Goal: Information Seeking & Learning: Find specific page/section

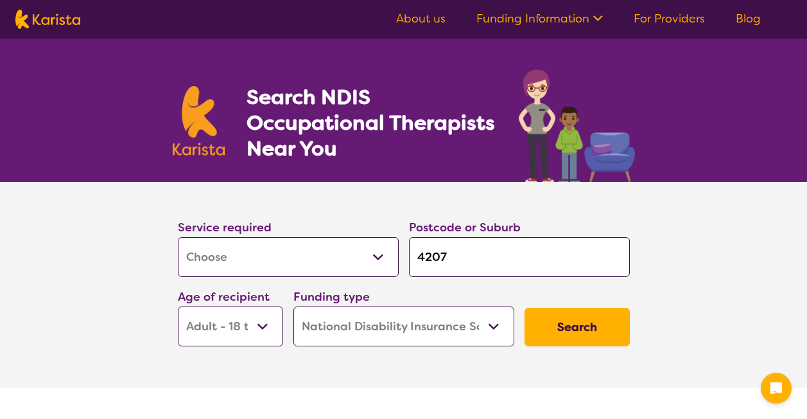
select select "[MEDICAL_DATA]"
select select "AD"
select select "NDIS"
select select "[MEDICAL_DATA]"
select select "AD"
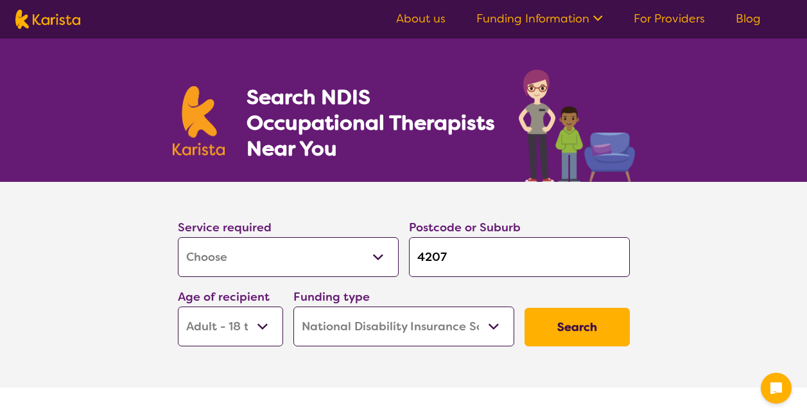
select select "NDIS"
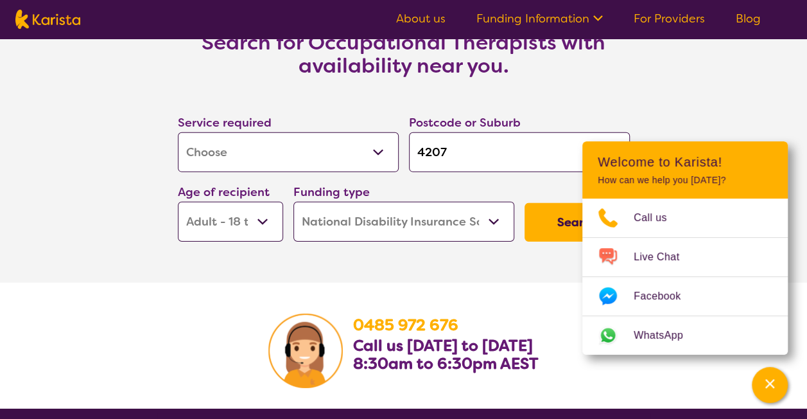
scroll to position [1927, 0]
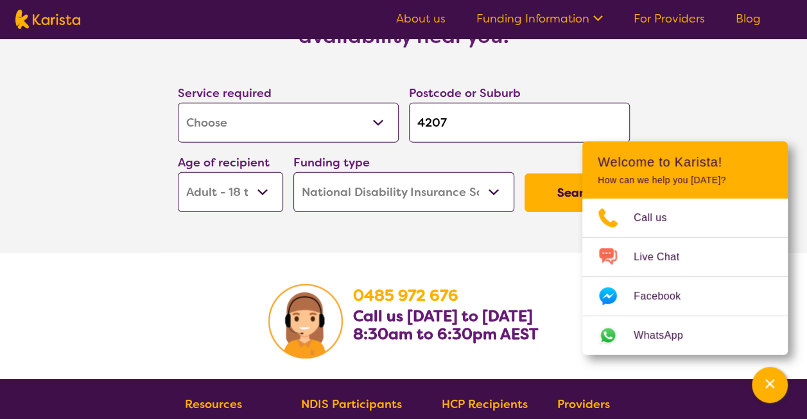
click at [551, 182] on button "Search" at bounding box center [577, 192] width 105 height 39
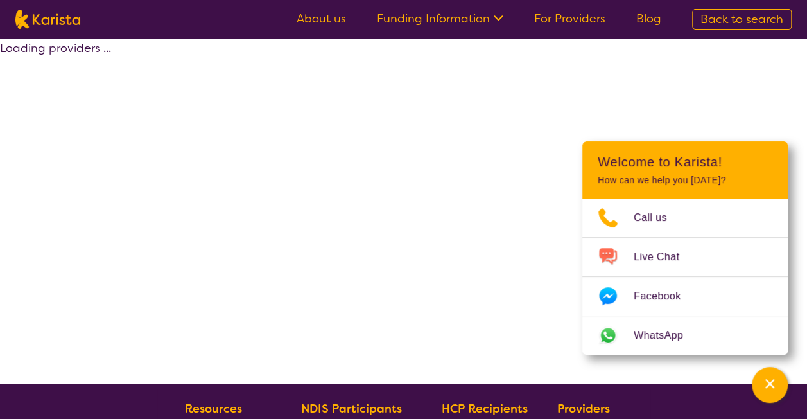
select select "by_score"
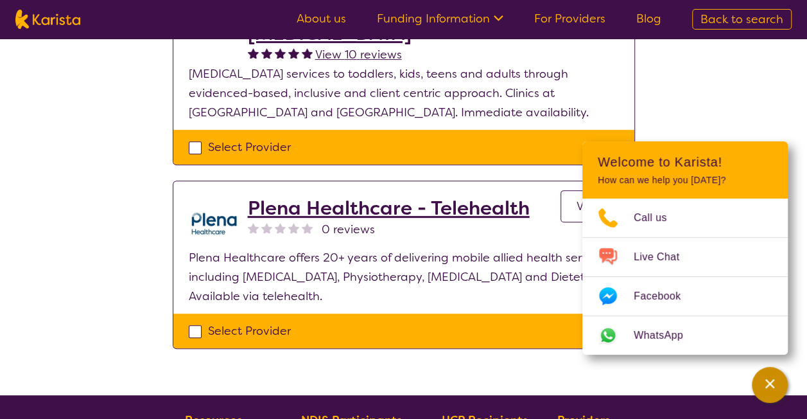
scroll to position [214, 0]
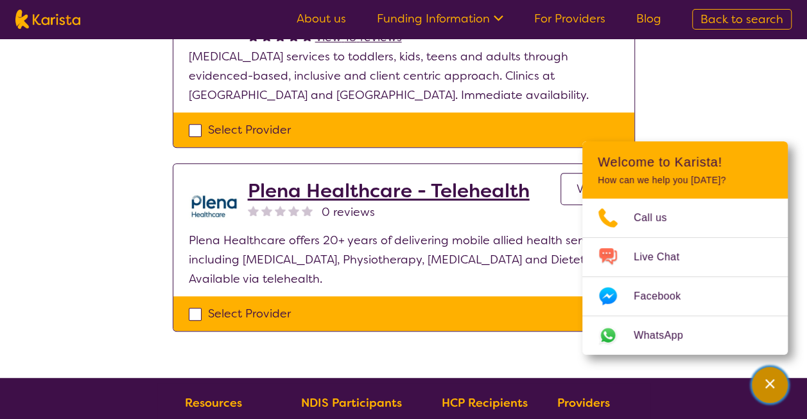
click at [775, 384] on icon "Channel Menu" at bounding box center [770, 383] width 13 height 13
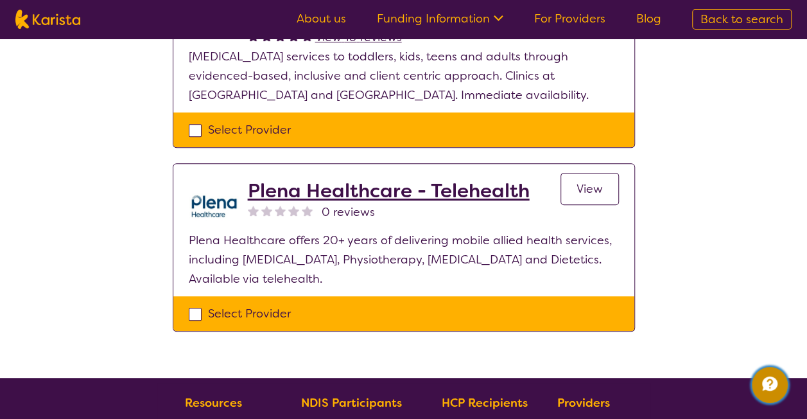
scroll to position [107, 0]
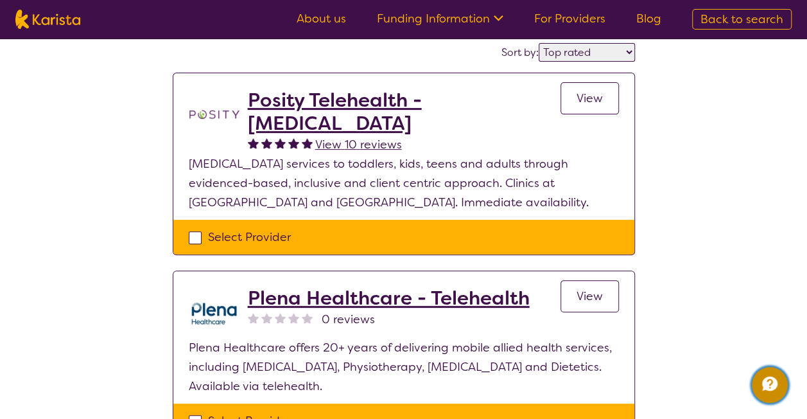
scroll to position [1927, 0]
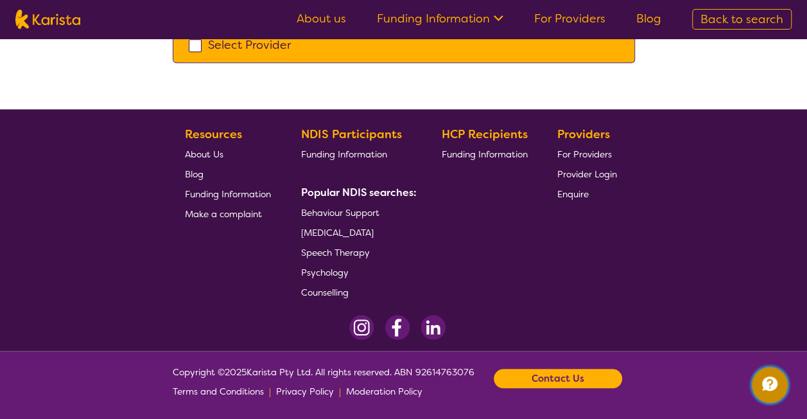
select select "[MEDICAL_DATA]"
select select "AD"
select select "NDIS"
select select "[MEDICAL_DATA]"
select select "AD"
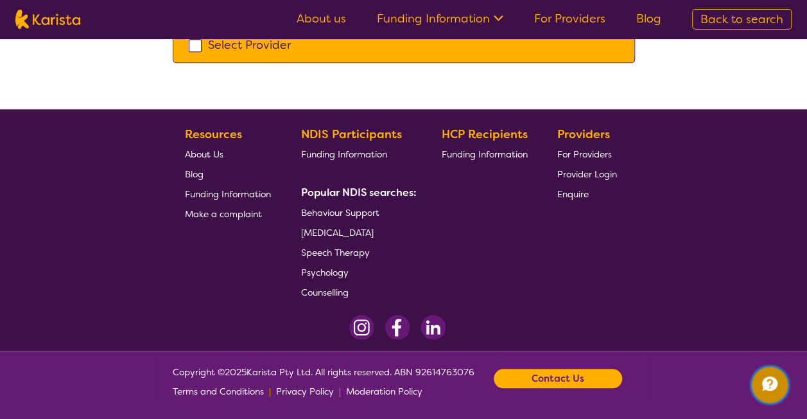
select select "NDIS"
